Goal: Task Accomplishment & Management: Manage account settings

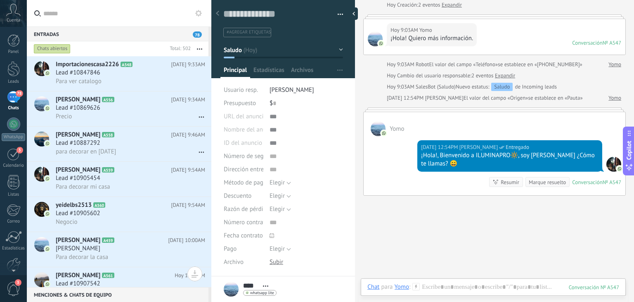
click at [201, 48] on icon "button" at bounding box center [199, 48] width 5 height 1
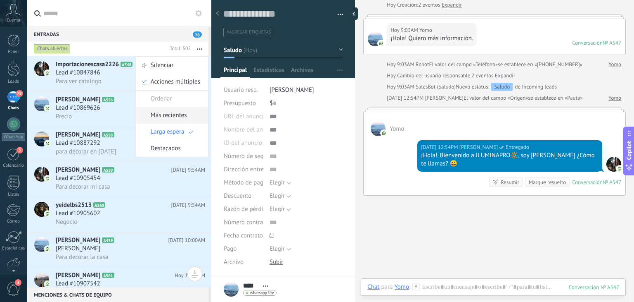
click at [188, 110] on div "Más recientes" at bounding box center [172, 115] width 72 height 17
